Goal: Task Accomplishment & Management: Use online tool/utility

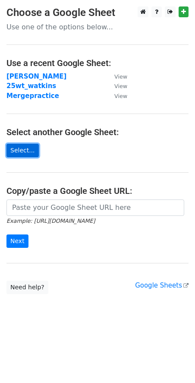
click at [29, 153] on link "Select..." at bounding box center [22, 150] width 32 height 13
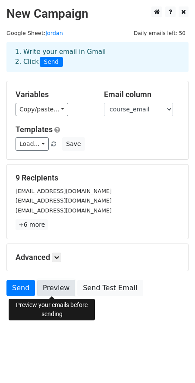
click at [53, 291] on link "Preview" at bounding box center [56, 288] width 38 height 16
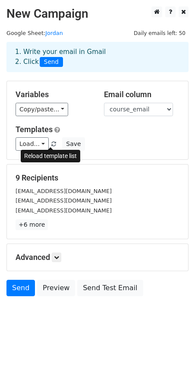
click at [54, 145] on link at bounding box center [53, 144] width 7 height 6
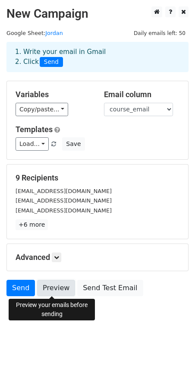
click at [46, 285] on link "Preview" at bounding box center [56, 288] width 38 height 16
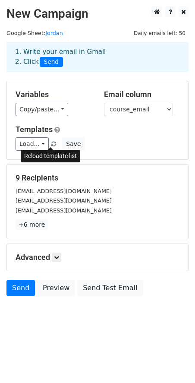
click at [52, 146] on span at bounding box center [53, 145] width 5 height 6
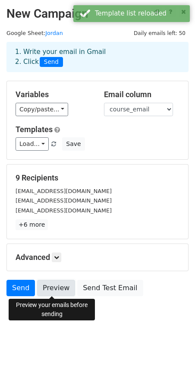
click at [51, 288] on link "Preview" at bounding box center [56, 288] width 38 height 16
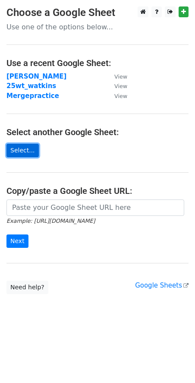
click at [21, 154] on link "Select..." at bounding box center [22, 150] width 32 height 13
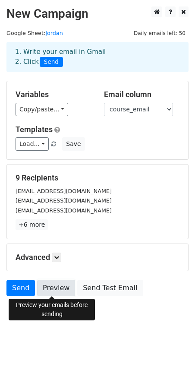
click at [52, 291] on link "Preview" at bounding box center [56, 288] width 38 height 16
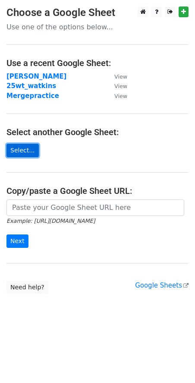
click at [25, 154] on link "Select..." at bounding box center [22, 150] width 32 height 13
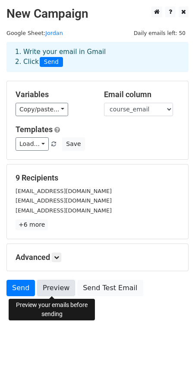
click at [53, 286] on link "Preview" at bounding box center [56, 288] width 38 height 16
